Goal: Task Accomplishment & Management: Complete application form

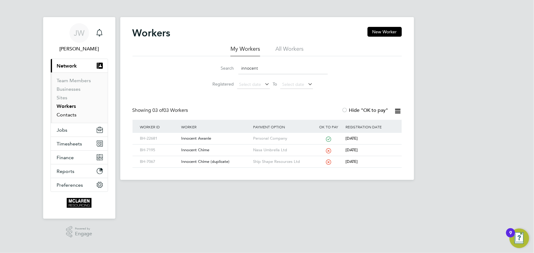
click at [70, 114] on link "Contacts" at bounding box center [67, 115] width 20 height 6
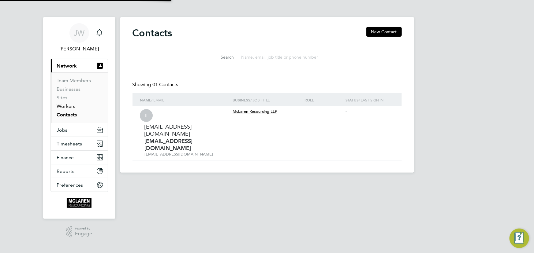
click at [71, 107] on link "Workers" at bounding box center [66, 106] width 19 height 6
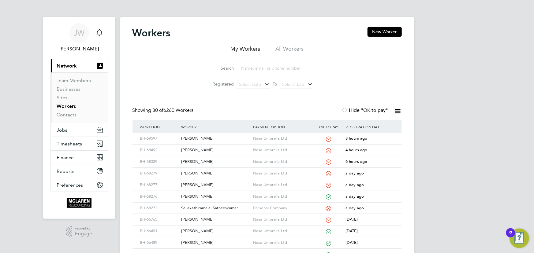
click at [253, 69] on input at bounding box center [282, 68] width 89 height 12
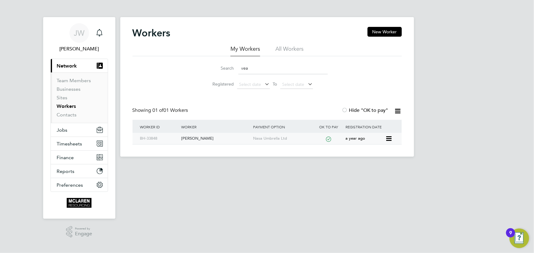
type input "vea"
click at [216, 140] on div "Veaceslav Lazarenco" at bounding box center [215, 138] width 72 height 11
click at [73, 115] on link "Contacts" at bounding box center [67, 115] width 20 height 6
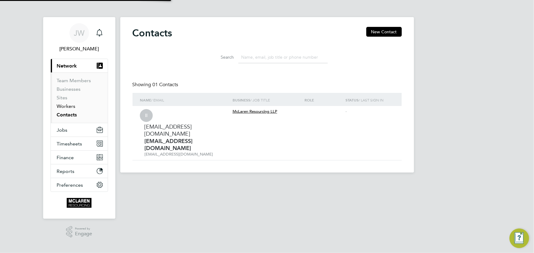
click at [68, 107] on link "Workers" at bounding box center [66, 106] width 19 height 6
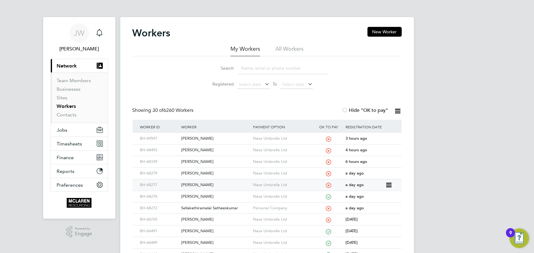
click at [205, 184] on div "Patrick Mulhall" at bounding box center [215, 184] width 72 height 11
click at [204, 174] on div "Ryan Keggan" at bounding box center [215, 173] width 72 height 11
click at [200, 162] on div "Michael Hill" at bounding box center [215, 161] width 72 height 11
click at [212, 150] on div "Christopher Gibson" at bounding box center [215, 150] width 72 height 11
click at [199, 139] on div "[PERSON_NAME]" at bounding box center [215, 138] width 72 height 11
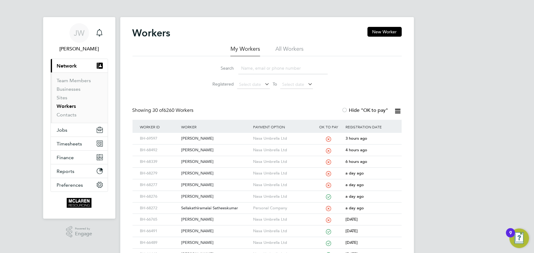
click at [271, 66] on input at bounding box center [282, 68] width 89 height 12
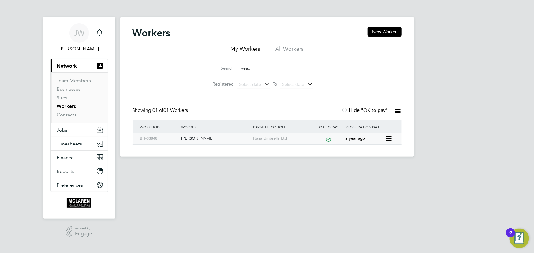
type input "veac"
click at [209, 137] on div "Veaceslav Lazarenco" at bounding box center [215, 138] width 72 height 11
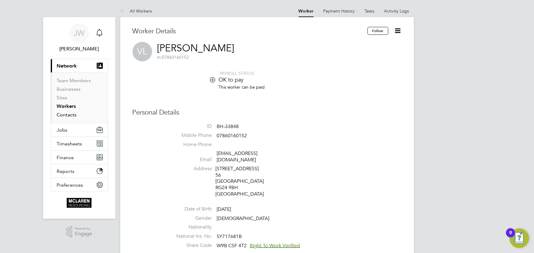
click at [70, 114] on link "Contacts" at bounding box center [67, 115] width 20 height 6
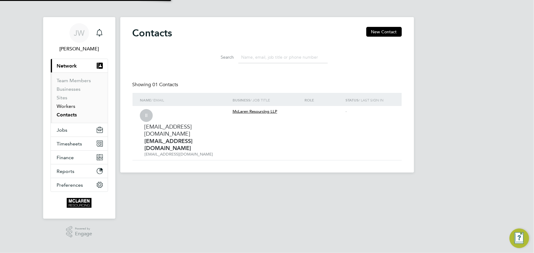
click at [68, 106] on link "Workers" at bounding box center [66, 106] width 19 height 6
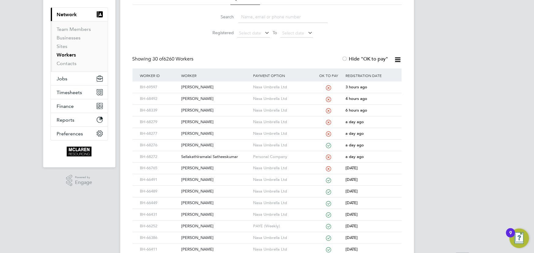
scroll to position [111, 0]
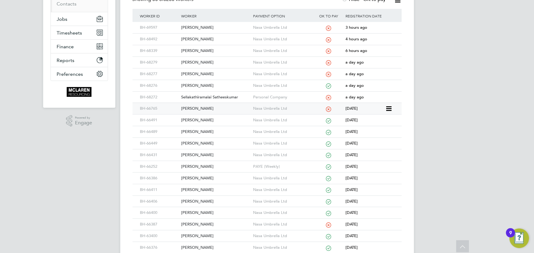
click at [191, 108] on div "[PERSON_NAME]" at bounding box center [215, 108] width 72 height 11
click at [230, 98] on div "Sellakathiramalai Satheeskumar" at bounding box center [215, 97] width 72 height 11
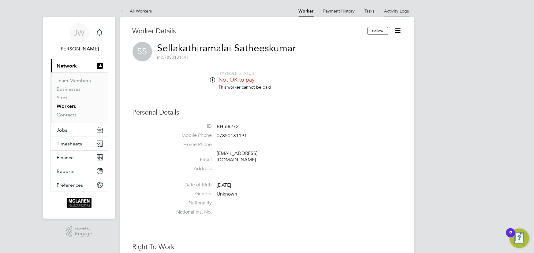
click at [396, 13] on li "Activity Logs" at bounding box center [396, 11] width 25 height 12
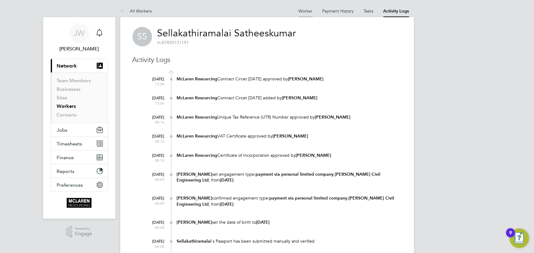
click at [306, 12] on link "Worker" at bounding box center [305, 11] width 14 height 6
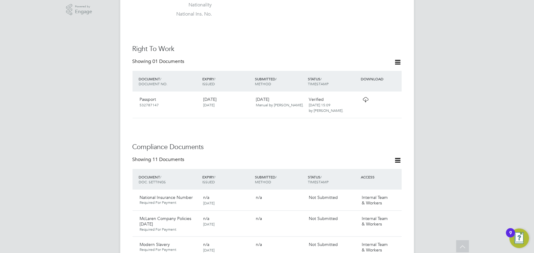
scroll to position [28, 0]
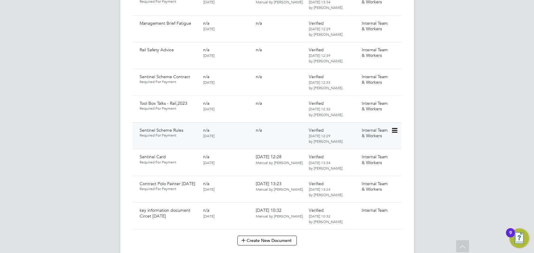
scroll to position [722, 0]
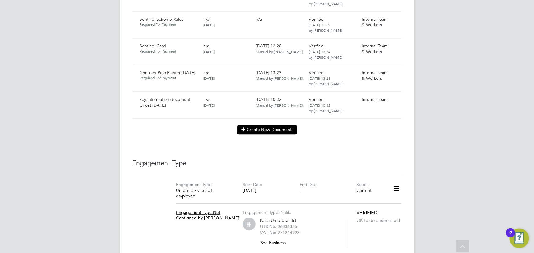
click at [271, 125] on button "Create New Document" at bounding box center [266, 130] width 59 height 10
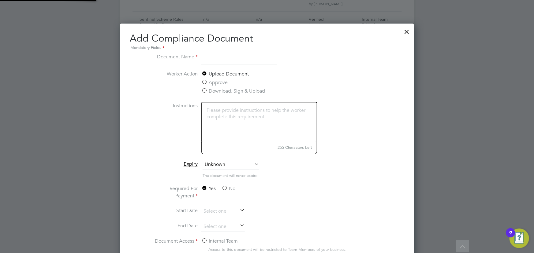
scroll to position [320, 294]
drag, startPoint x: 230, startPoint y: 59, endPoint x: 236, endPoint y: 56, distance: 7.4
click at [230, 59] on input "Contract" at bounding box center [239, 58] width 76 height 11
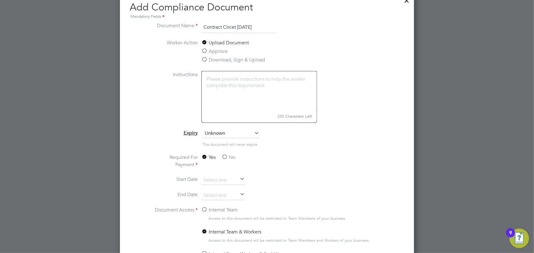
scroll to position [778, 0]
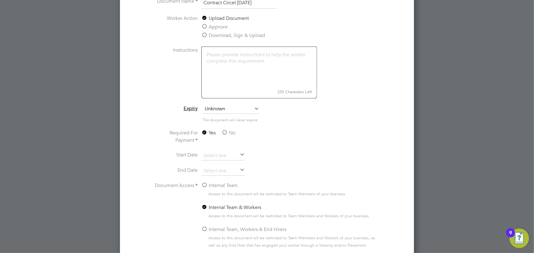
type input "Contract Circet 26.08.25"
click at [231, 135] on label "No" at bounding box center [228, 132] width 14 height 7
click at [0, 0] on input "No" at bounding box center [0, 0] width 0 height 0
click at [226, 186] on label "Internal Team" at bounding box center [219, 185] width 36 height 7
click at [0, 0] on input "Internal Team" at bounding box center [0, 0] width 0 height 0
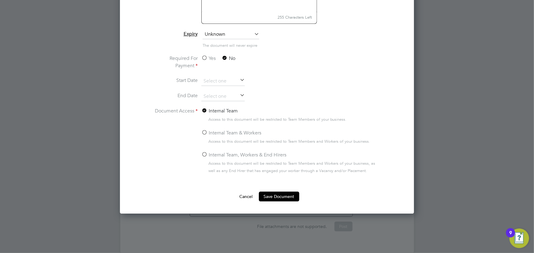
click at [283, 194] on button "Save Document" at bounding box center [279, 197] width 40 height 10
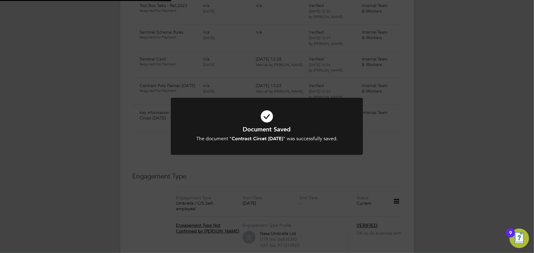
scroll to position [722, 0]
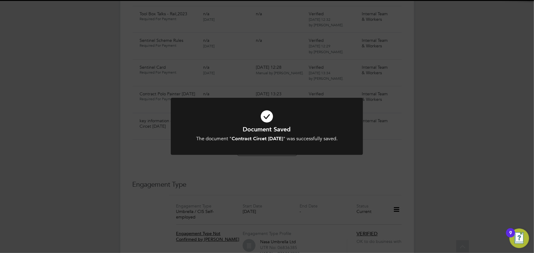
click at [446, 155] on div "Document Saved The document " Contract Circet 26.08.25 " was successfully saved…" at bounding box center [267, 126] width 534 height 253
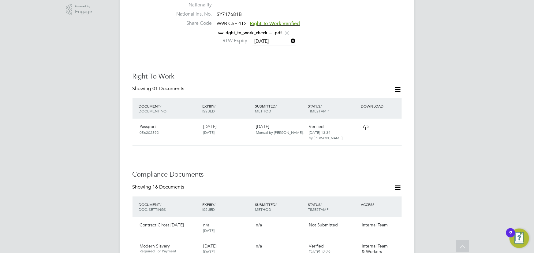
scroll to position [278, 0]
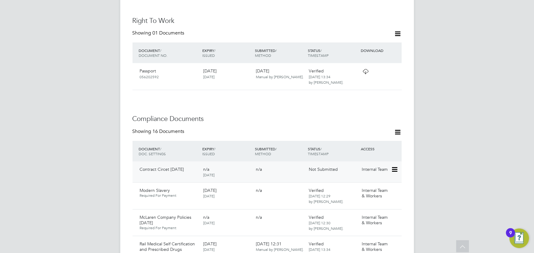
click at [396, 166] on icon at bounding box center [394, 169] width 6 height 7
click at [368, 187] on li "Submit Document" at bounding box center [375, 186] width 43 height 9
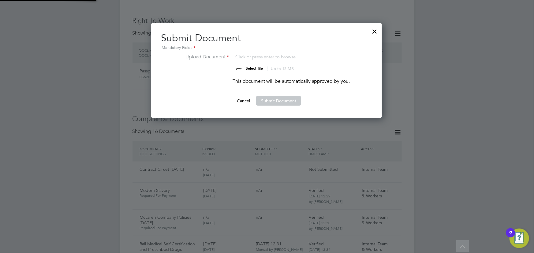
scroll to position [95, 231]
click at [236, 66] on input "file" at bounding box center [260, 62] width 96 height 18
type input "C:\fakepath\Complete_with_Docusign_Candidate_Terms_CIS_V.pdf"
click at [268, 92] on ng-form "Upload Document Complete_with_Docusign_Candidate_Terms_CIS_V.pdf Select file Up…" at bounding box center [266, 79] width 211 height 53
click at [269, 98] on button "Submit Document" at bounding box center [278, 101] width 45 height 10
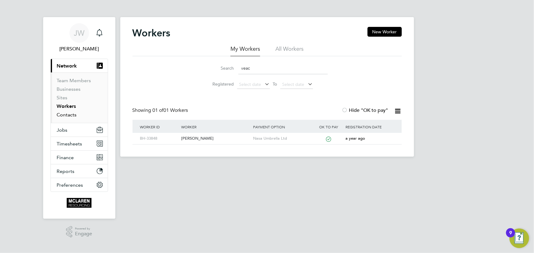
click at [66, 115] on link "Contacts" at bounding box center [67, 115] width 20 height 6
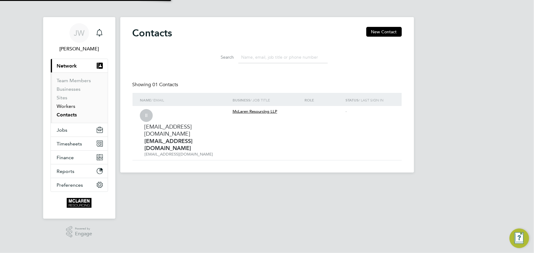
click at [67, 106] on link "Workers" at bounding box center [66, 106] width 19 height 6
